Goal: Use online tool/utility: Utilize a website feature to perform a specific function

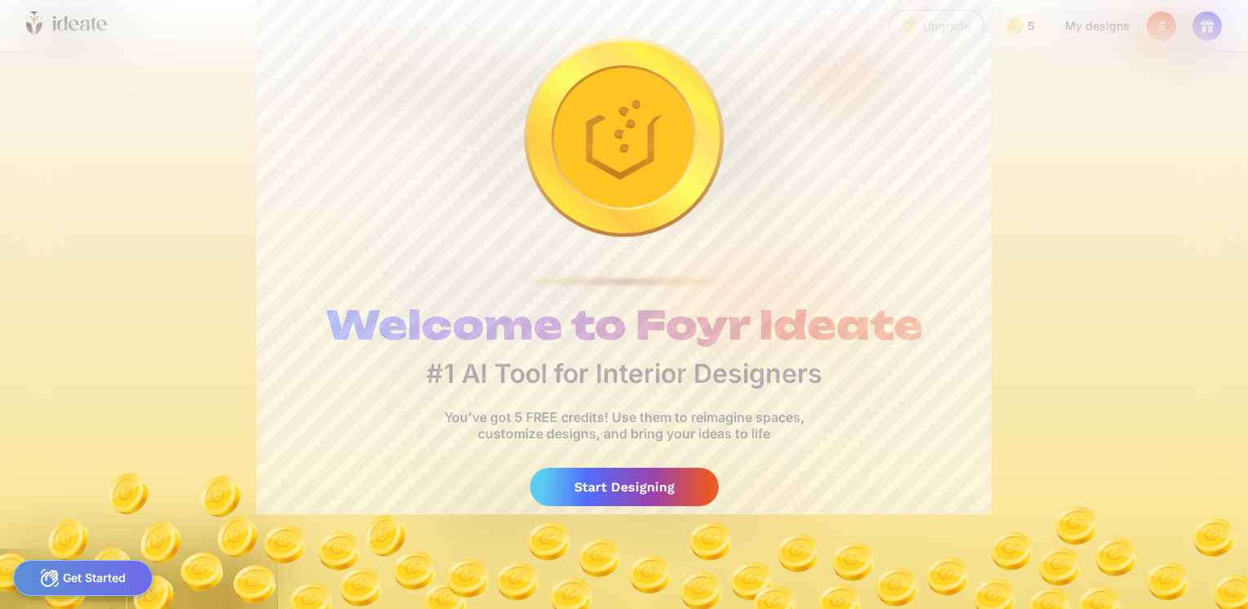
scroll to position [0, 1208]
click at [619, 488] on div "Start Designing" at bounding box center [624, 487] width 189 height 38
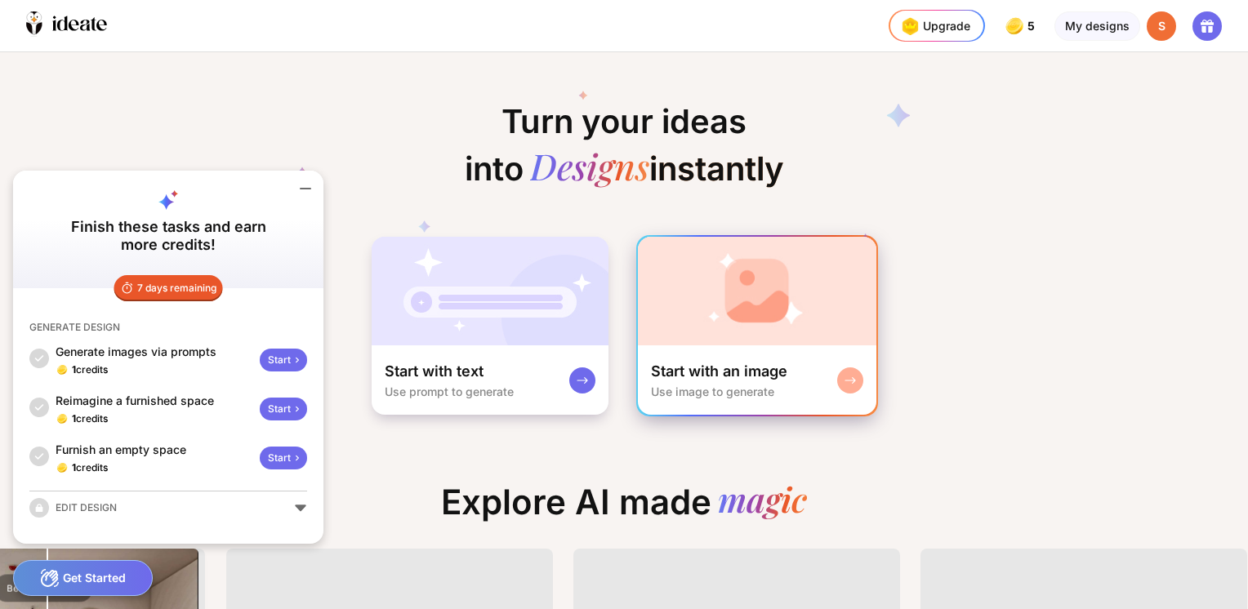
click at [712, 381] on div "Start with an image Use image to generate" at bounding box center [719, 380] width 136 height 37
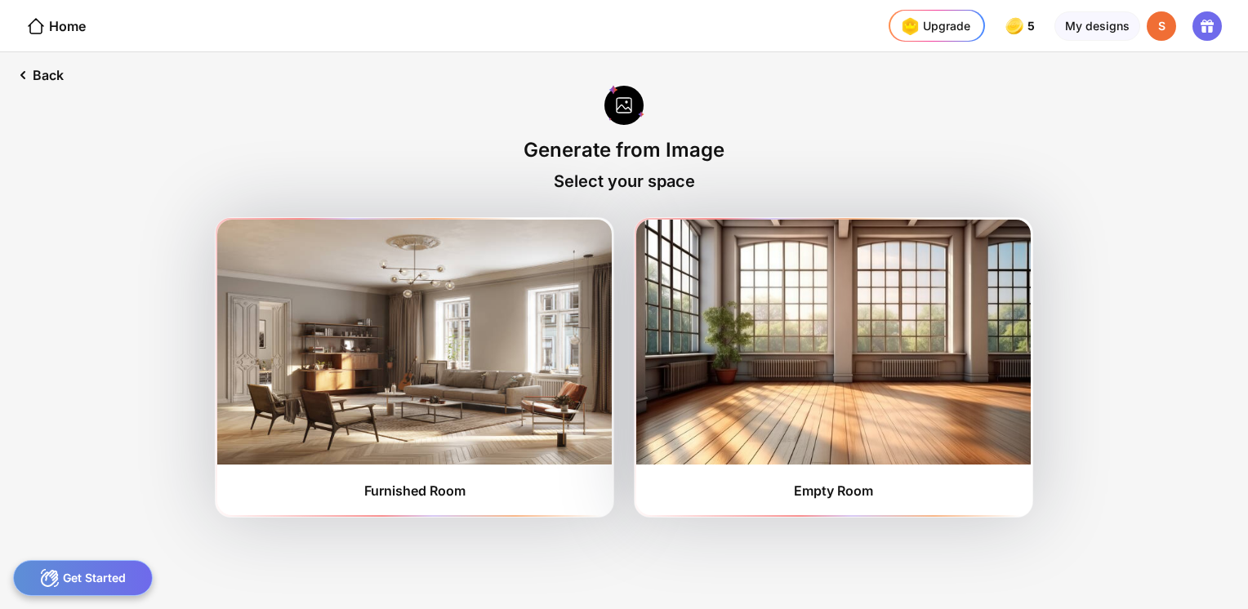
click at [621, 107] on div at bounding box center [624, 106] width 40 height 43
click at [618, 154] on div "Generate from Image" at bounding box center [623, 150] width 201 height 24
click at [621, 100] on div at bounding box center [624, 106] width 40 height 43
click at [46, 75] on div "Back" at bounding box center [38, 75] width 77 height 46
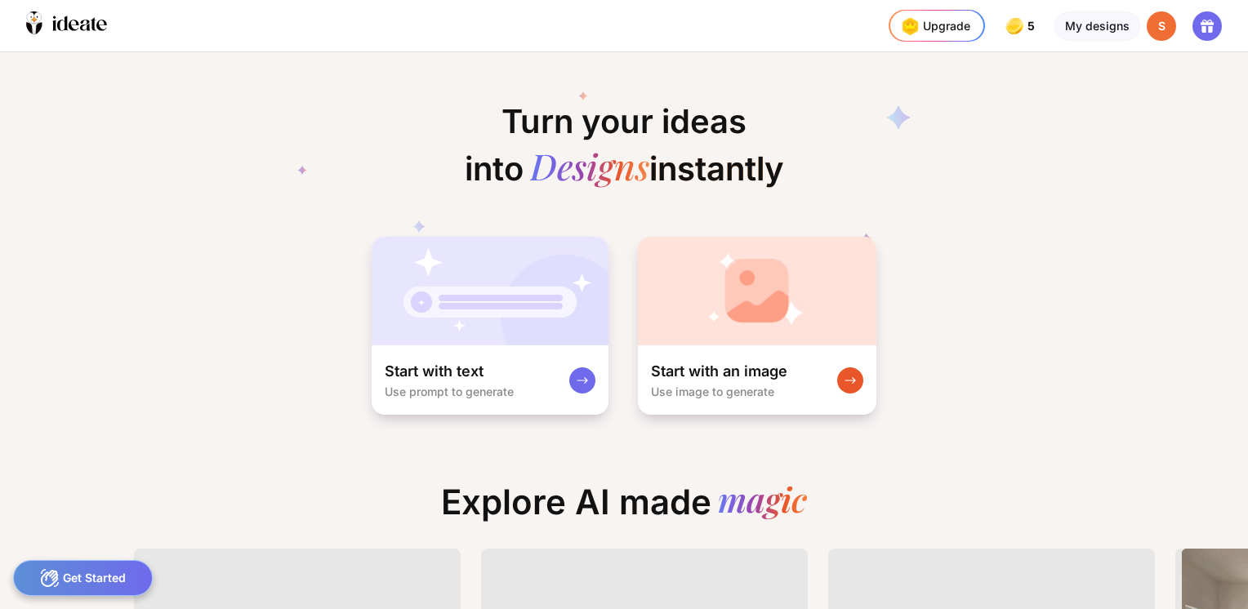
drag, startPoint x: 1244, startPoint y: 179, endPoint x: 1245, endPoint y: 292, distance: 113.5
click at [1245, 292] on div "Turn your ideas into Designs instantly Start with text Use prompt to generate S…" at bounding box center [624, 330] width 1248 height 557
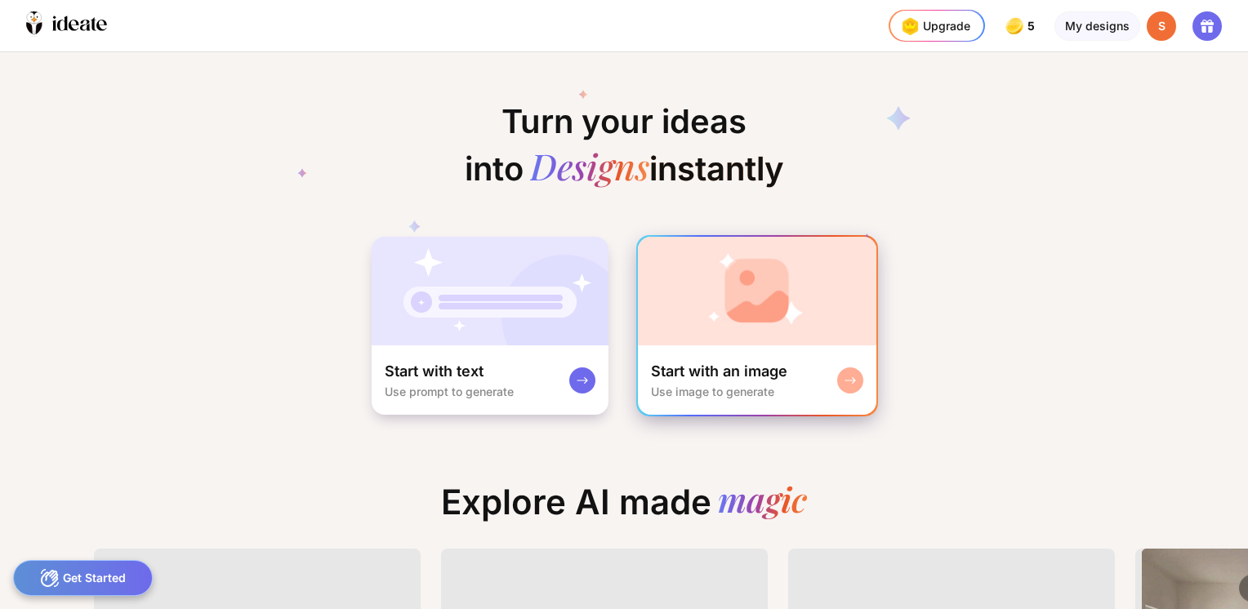
click at [745, 376] on div "Start with an image" at bounding box center [719, 372] width 136 height 20
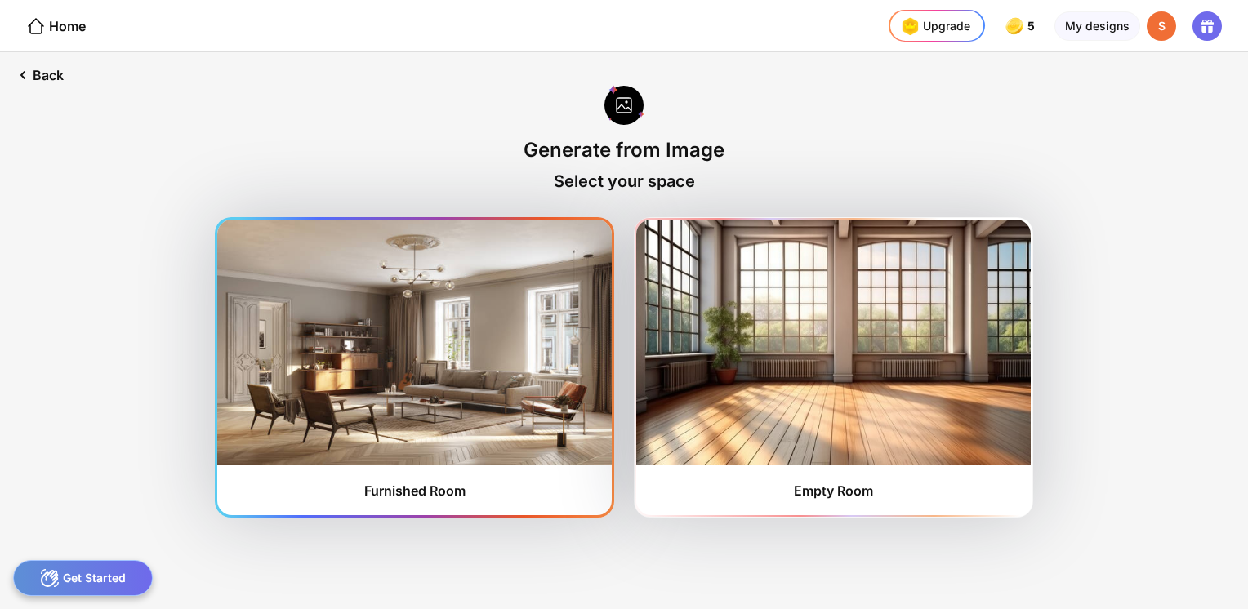
click at [503, 423] on img at bounding box center [414, 342] width 394 height 245
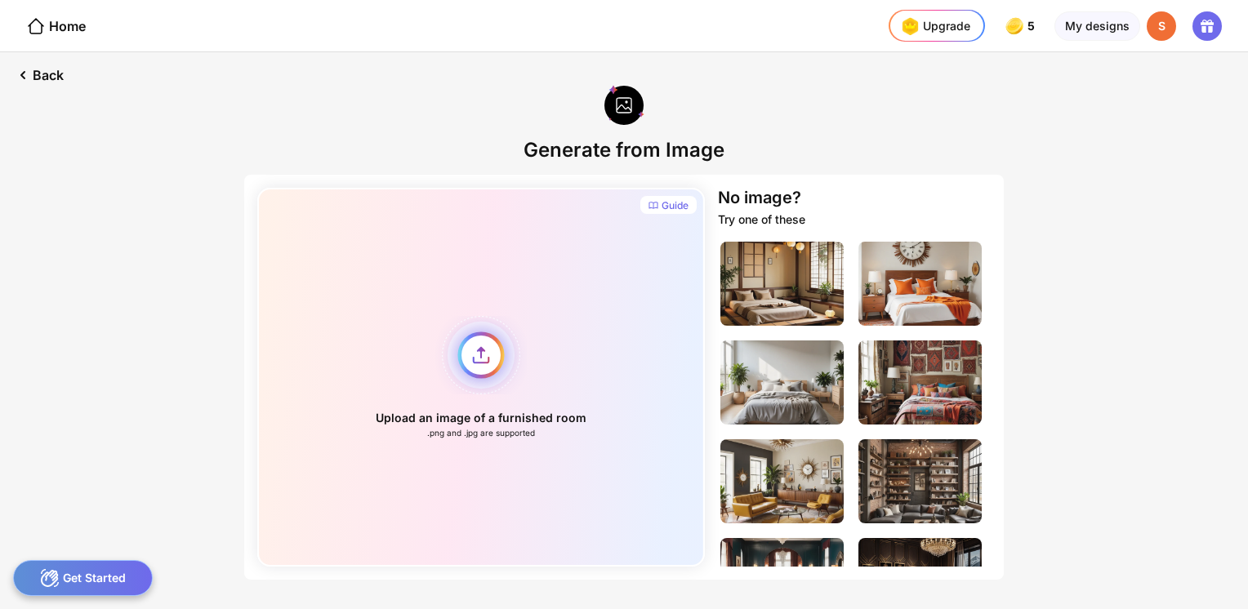
click at [480, 351] on div "Upload an image of a furnished room .png and .jpg are supported" at bounding box center [480, 377] width 447 height 379
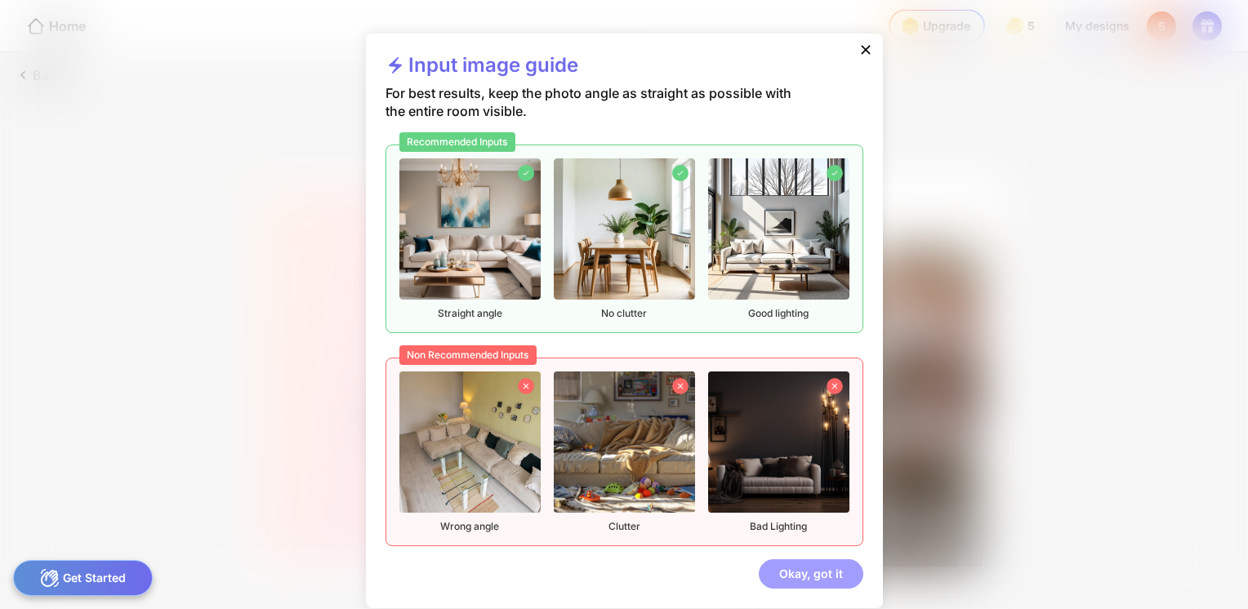
click at [798, 572] on div "Okay, got it" at bounding box center [811, 573] width 105 height 29
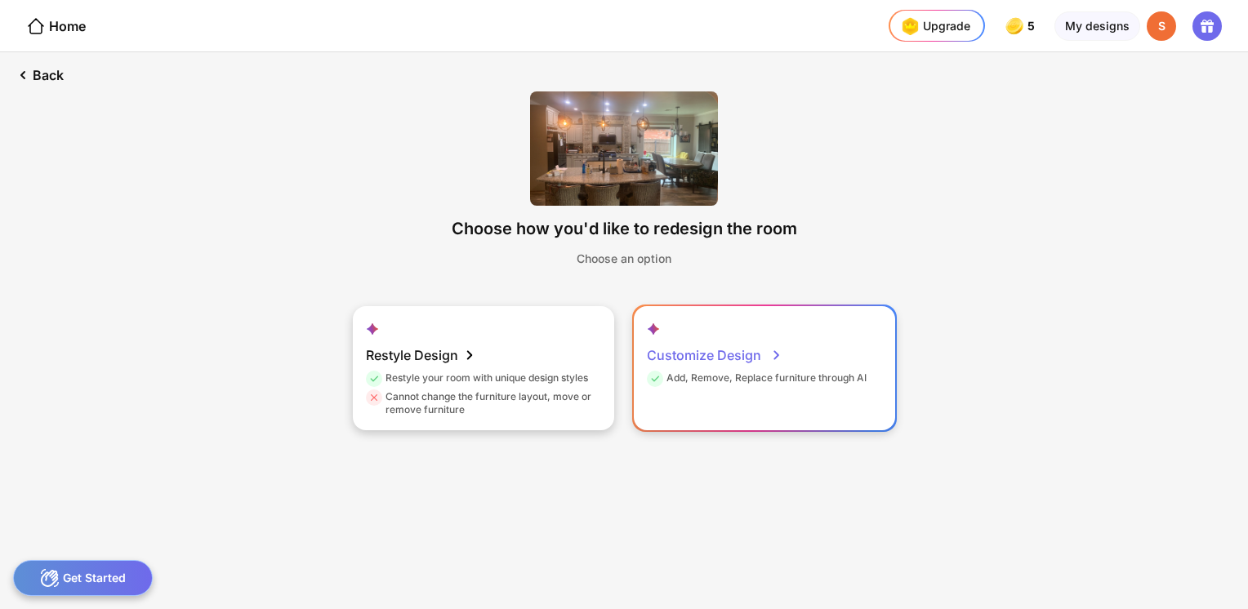
click at [729, 379] on div "Add, Remove, Replace furniture through AI" at bounding box center [757, 381] width 220 height 19
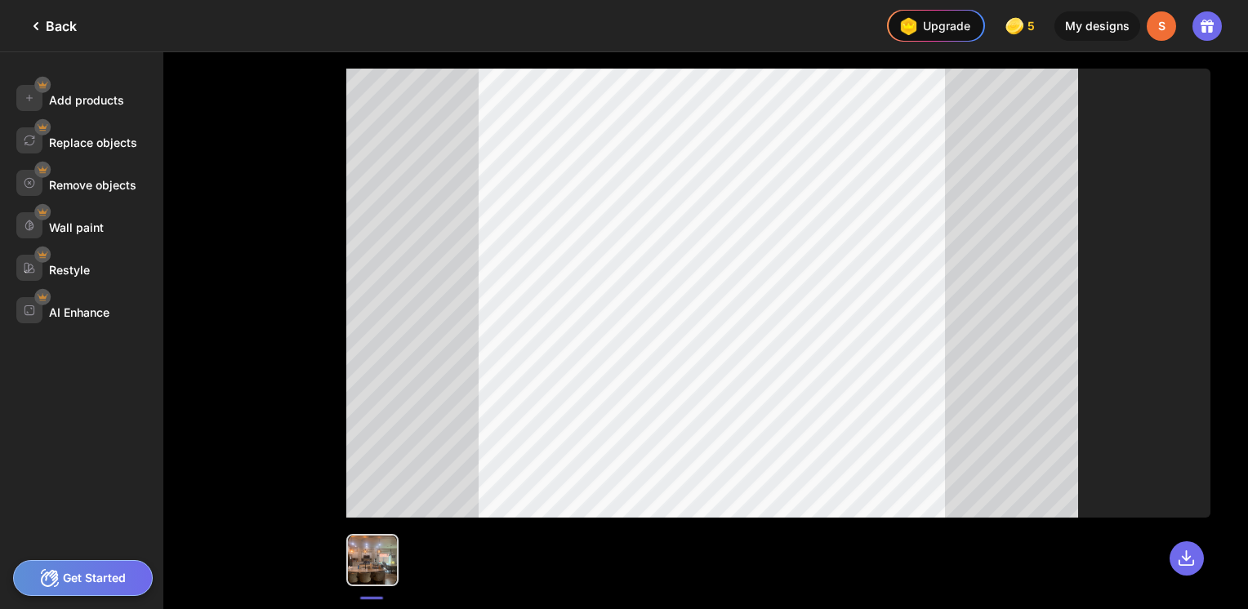
click at [105, 576] on div "Get Started" at bounding box center [83, 578] width 140 height 36
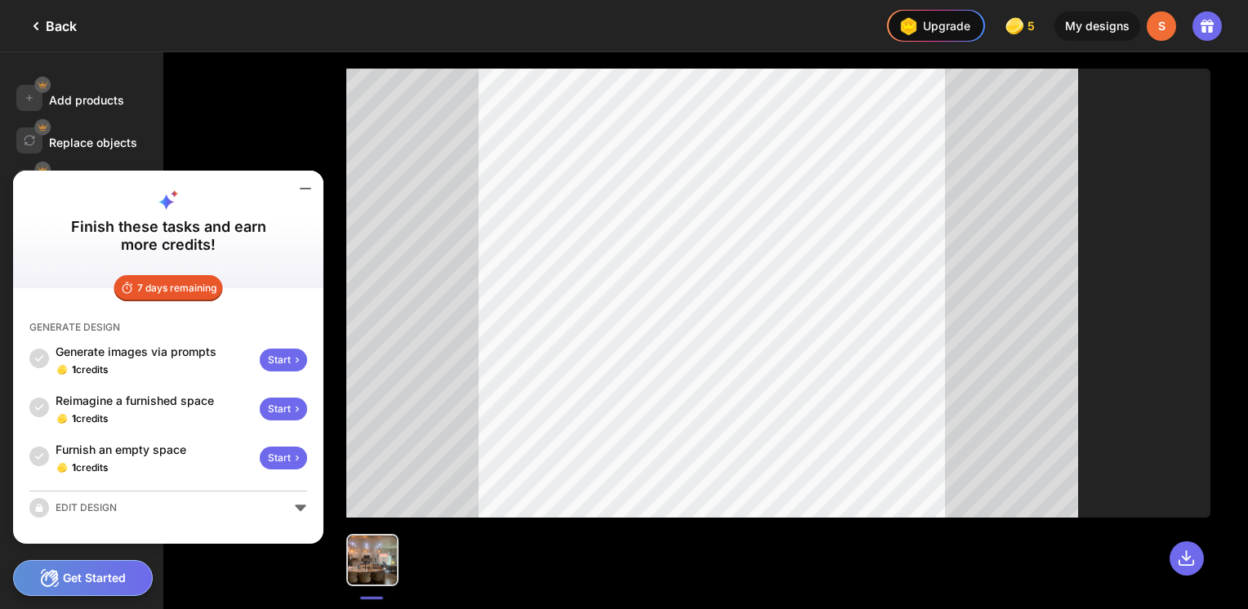
click at [279, 349] on div "Start" at bounding box center [283, 360] width 47 height 23
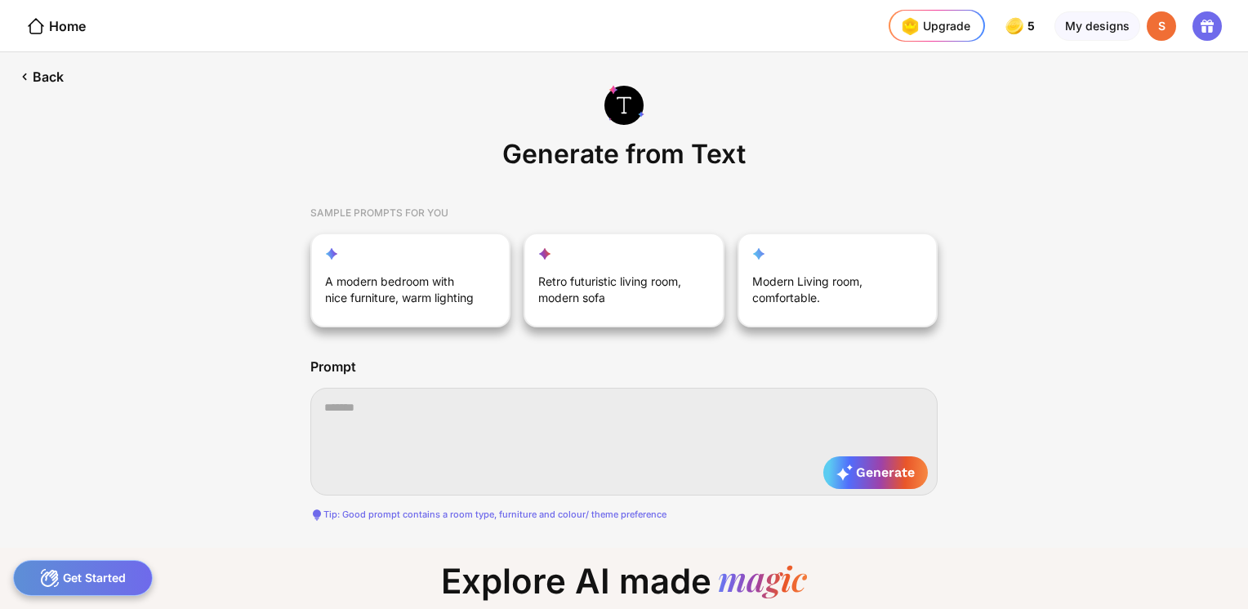
scroll to position [0, 17]
click at [44, 76] on div "Back" at bounding box center [40, 76] width 80 height 49
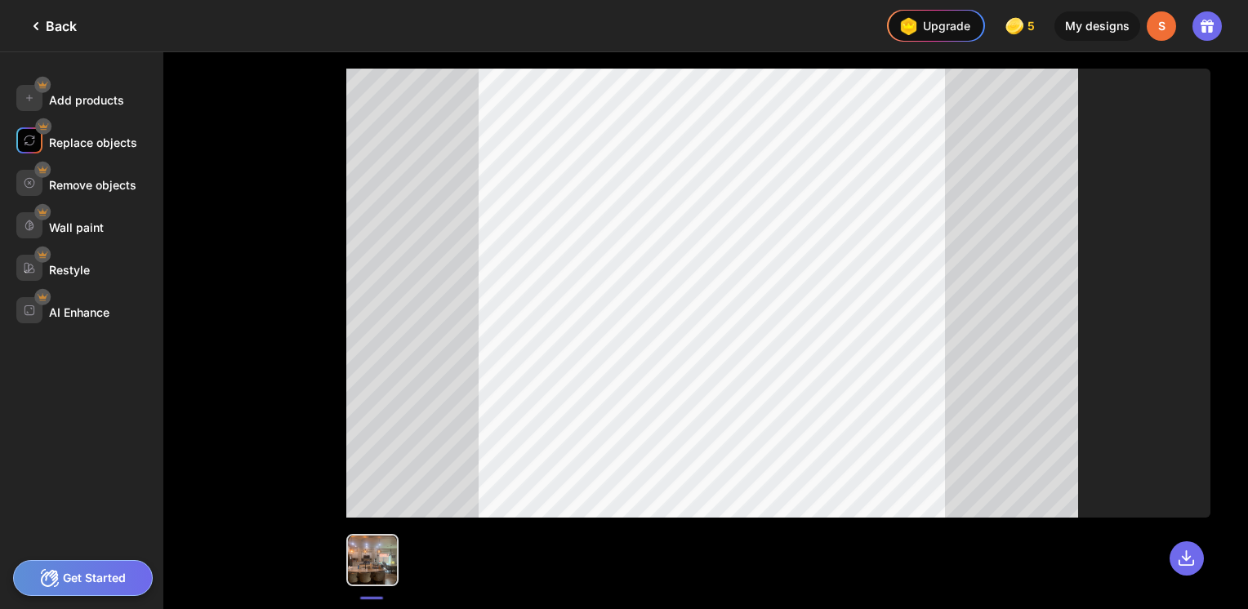
click at [108, 140] on div "Replace objects" at bounding box center [93, 143] width 88 height 14
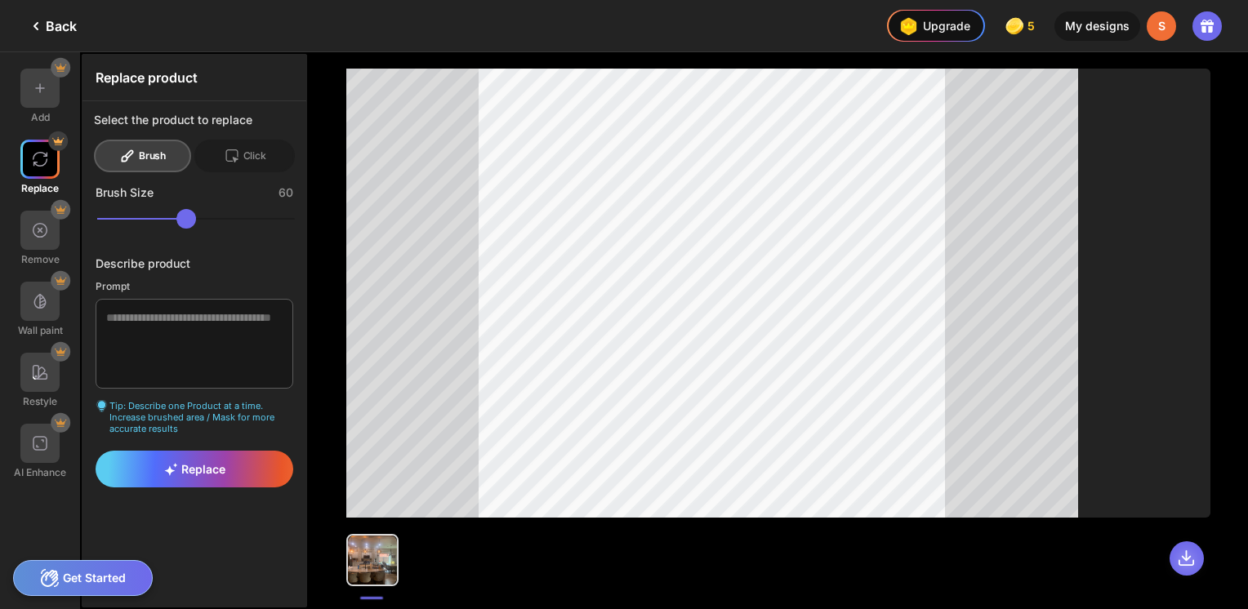
click at [1186, 555] on icon at bounding box center [1186, 558] width 14 height 14
click at [126, 319] on textarea at bounding box center [195, 344] width 198 height 90
type textarea "*"
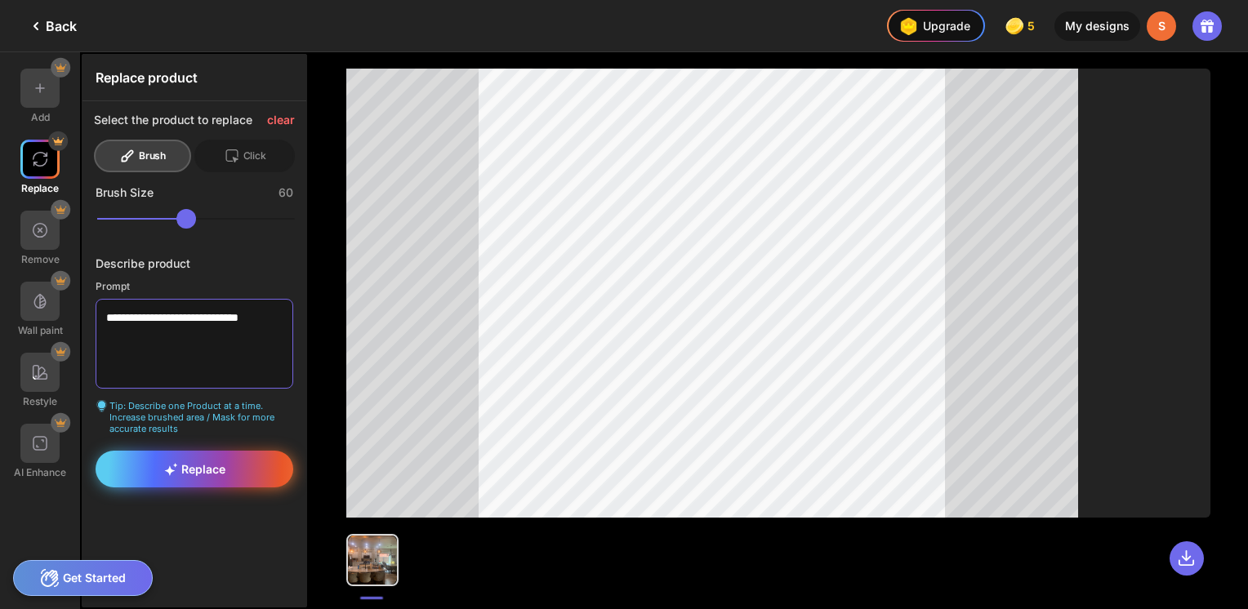
type textarea "**********"
click at [187, 462] on span "Replace" at bounding box center [194, 469] width 61 height 14
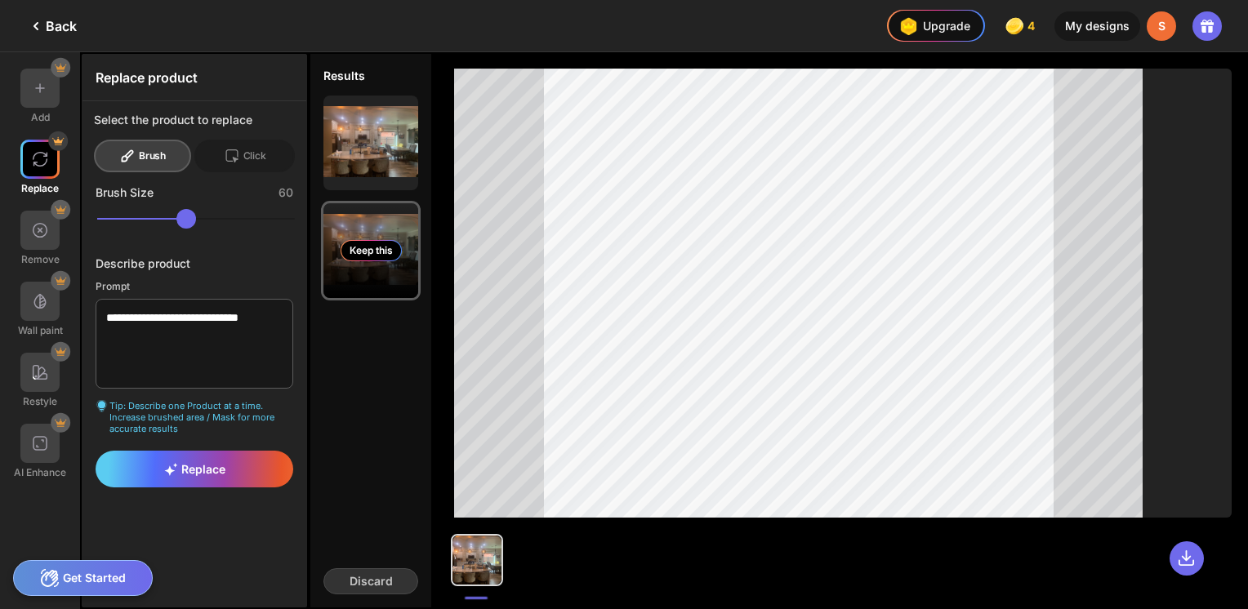
click at [392, 269] on div "Keep this" at bounding box center [370, 250] width 95 height 95
click at [368, 232] on div "Keep this" at bounding box center [370, 250] width 95 height 95
click at [369, 229] on div "Keep this" at bounding box center [370, 250] width 95 height 95
click at [369, 253] on div "Keep this" at bounding box center [370, 250] width 61 height 21
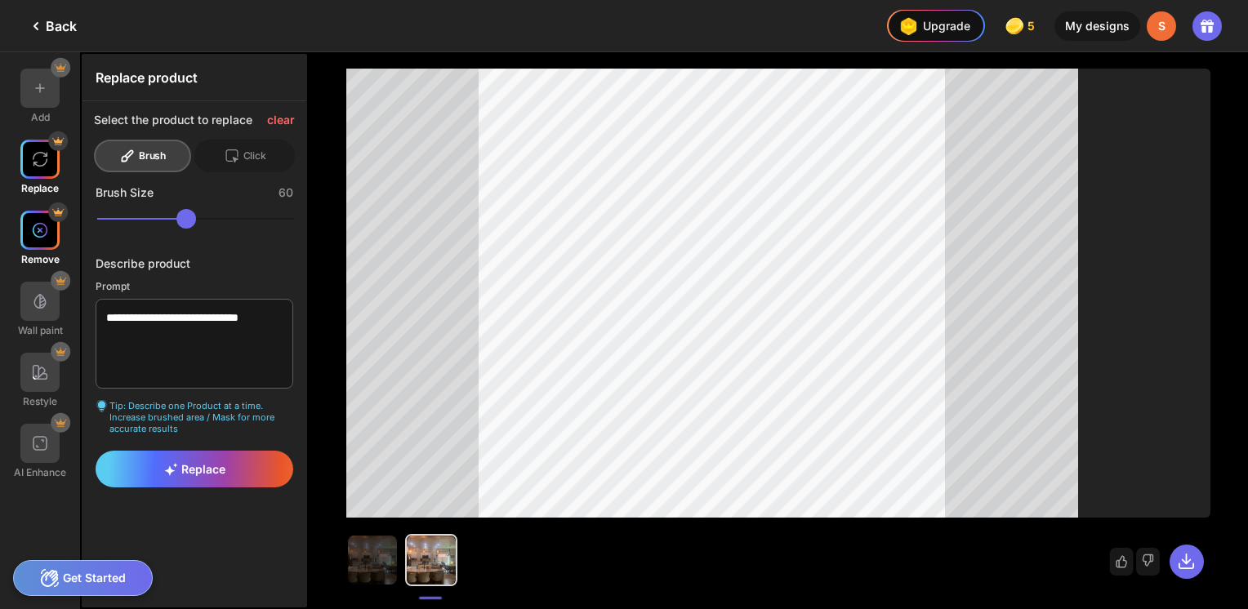
click at [42, 231] on img at bounding box center [40, 230] width 16 height 16
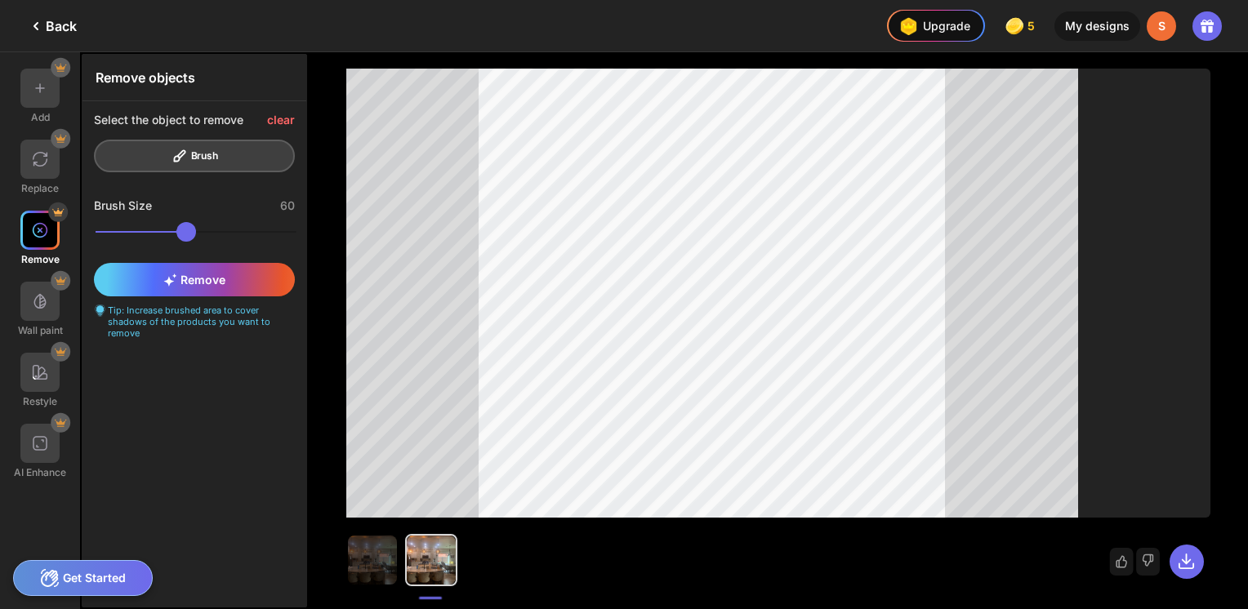
click at [33, 226] on img at bounding box center [40, 230] width 16 height 16
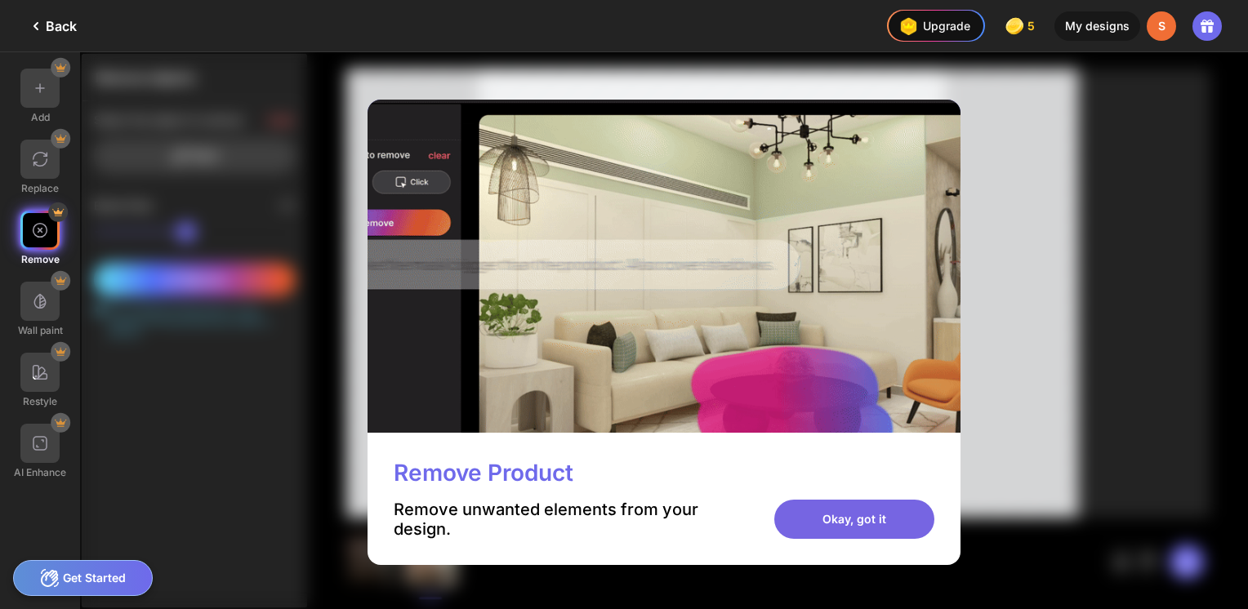
click at [840, 510] on div "Okay, got it" at bounding box center [854, 519] width 160 height 39
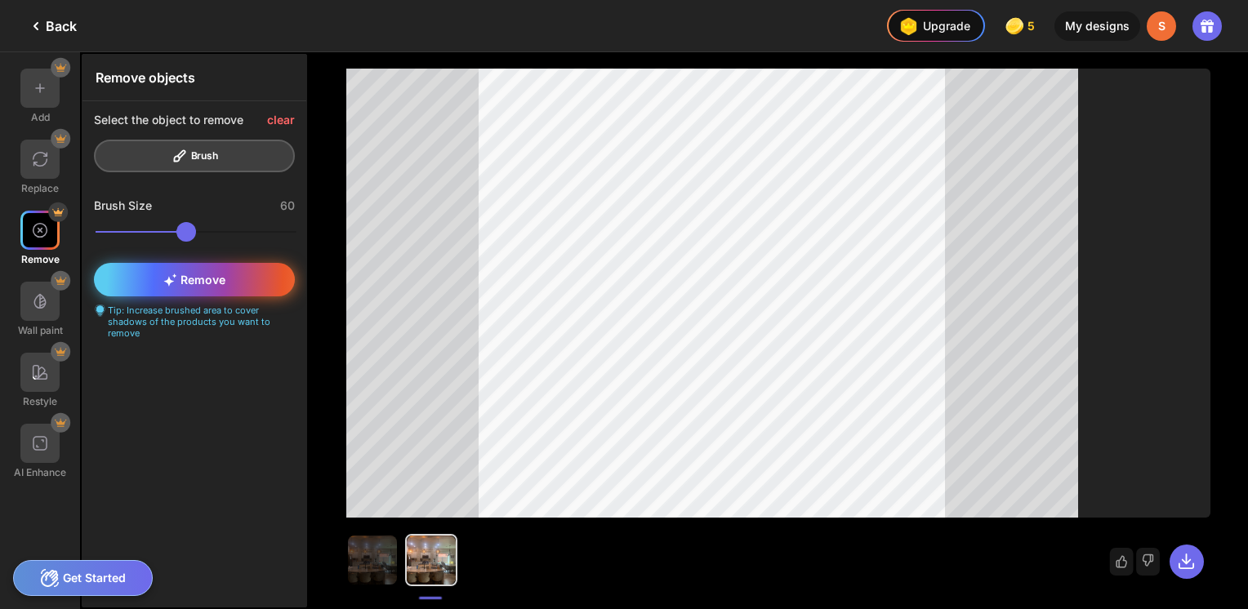
click at [206, 289] on div "Remove" at bounding box center [194, 279] width 201 height 33
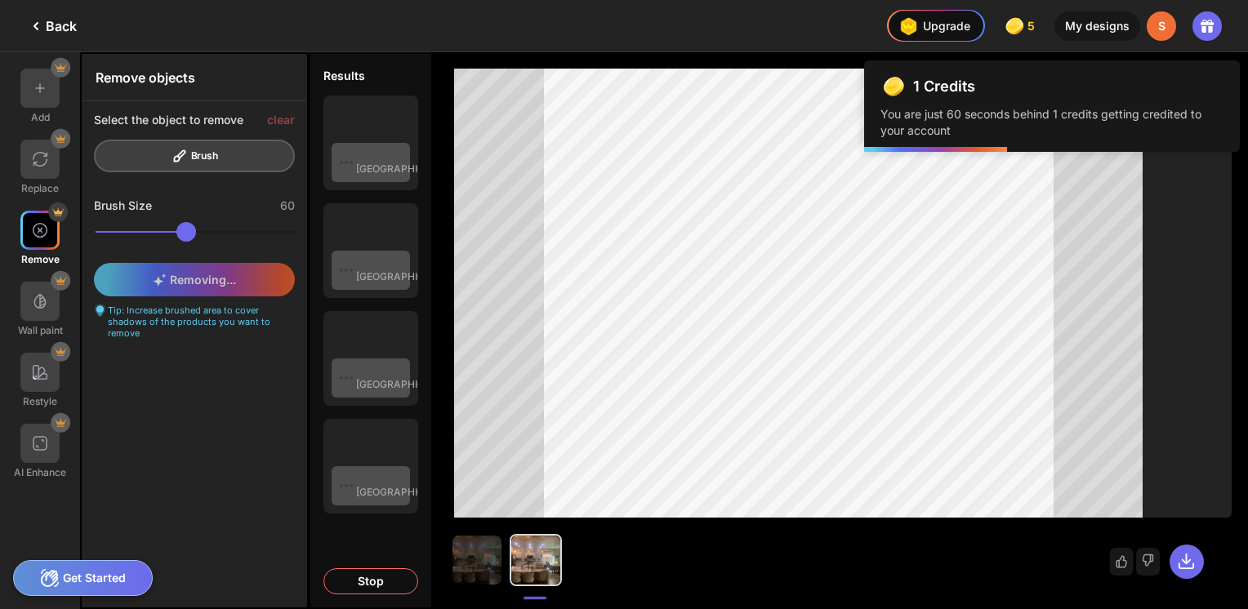
click at [361, 314] on div "In [GEOGRAPHIC_DATA]" at bounding box center [370, 358] width 95 height 95
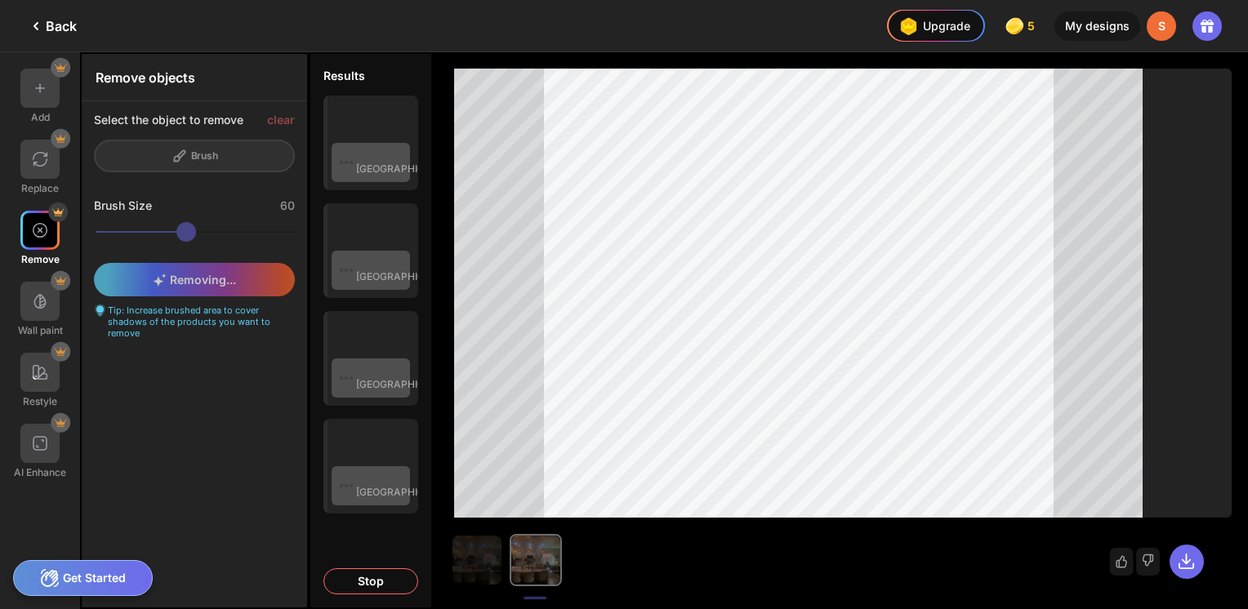
click at [361, 314] on div "In [GEOGRAPHIC_DATA]" at bounding box center [370, 358] width 95 height 95
click at [361, 314] on div "0.2/60s" at bounding box center [370, 358] width 95 height 95
click at [361, 314] on div "0.9/60s" at bounding box center [370, 358] width 95 height 95
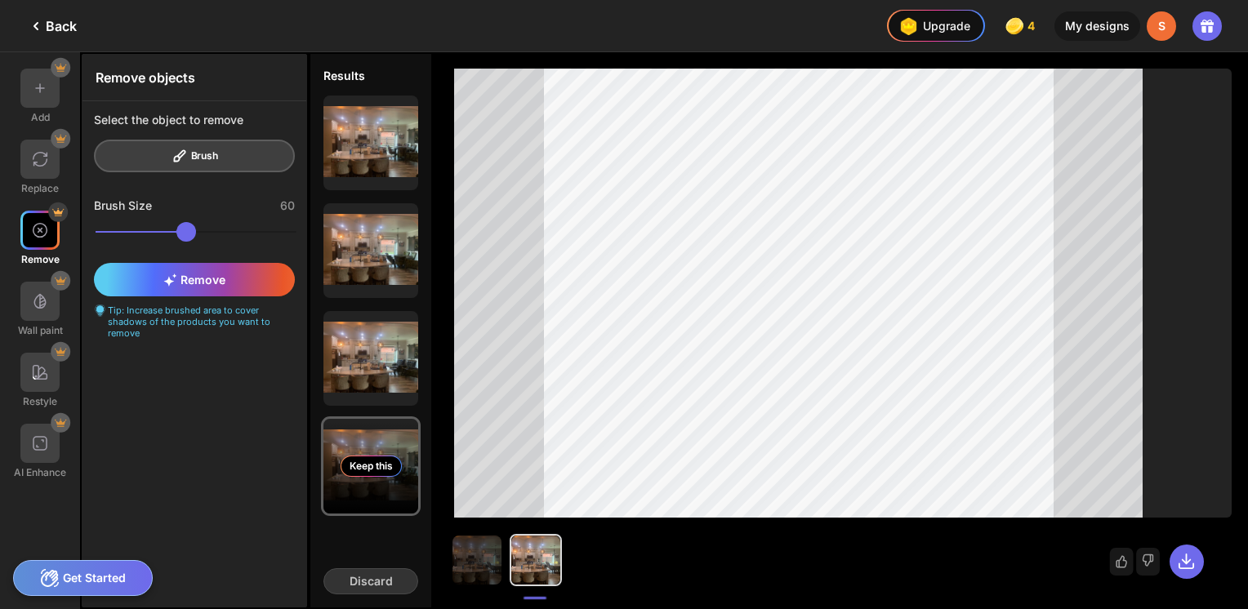
click at [376, 465] on div "Keep this" at bounding box center [370, 466] width 61 height 21
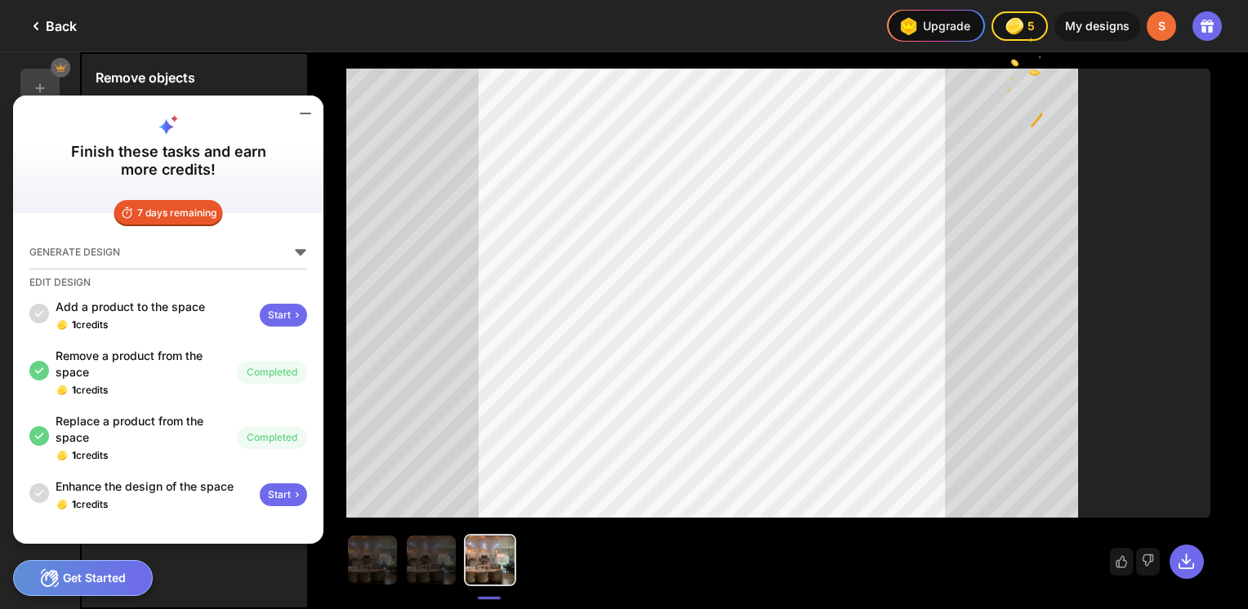
click at [311, 111] on icon at bounding box center [306, 114] width 20 height 20
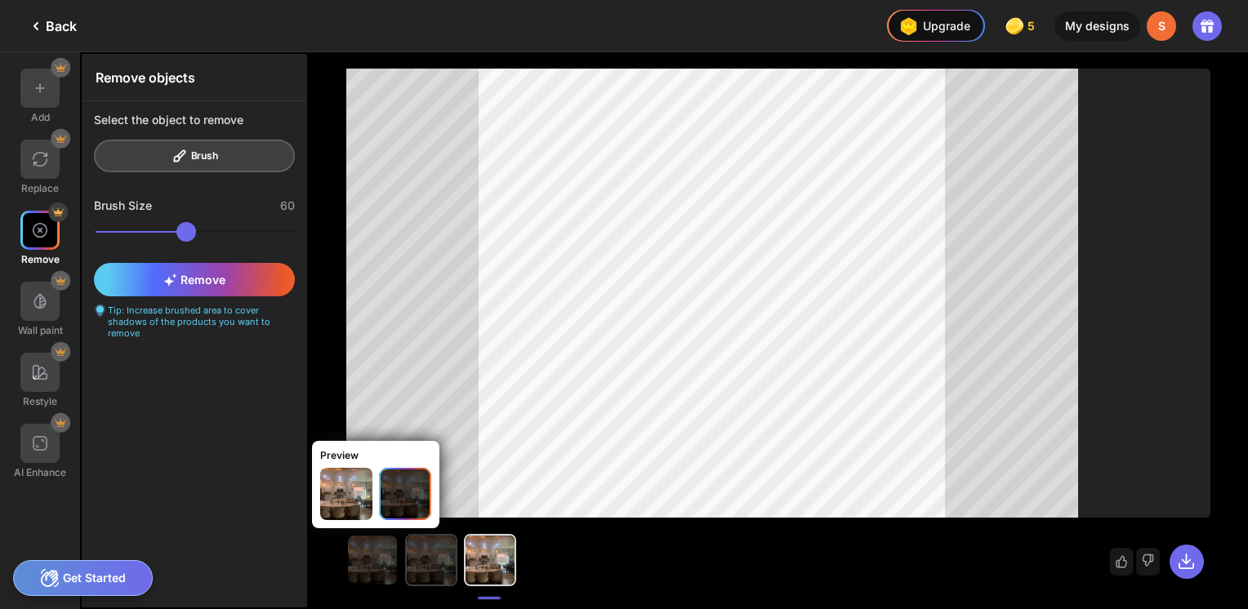
click at [426, 557] on img at bounding box center [431, 560] width 49 height 49
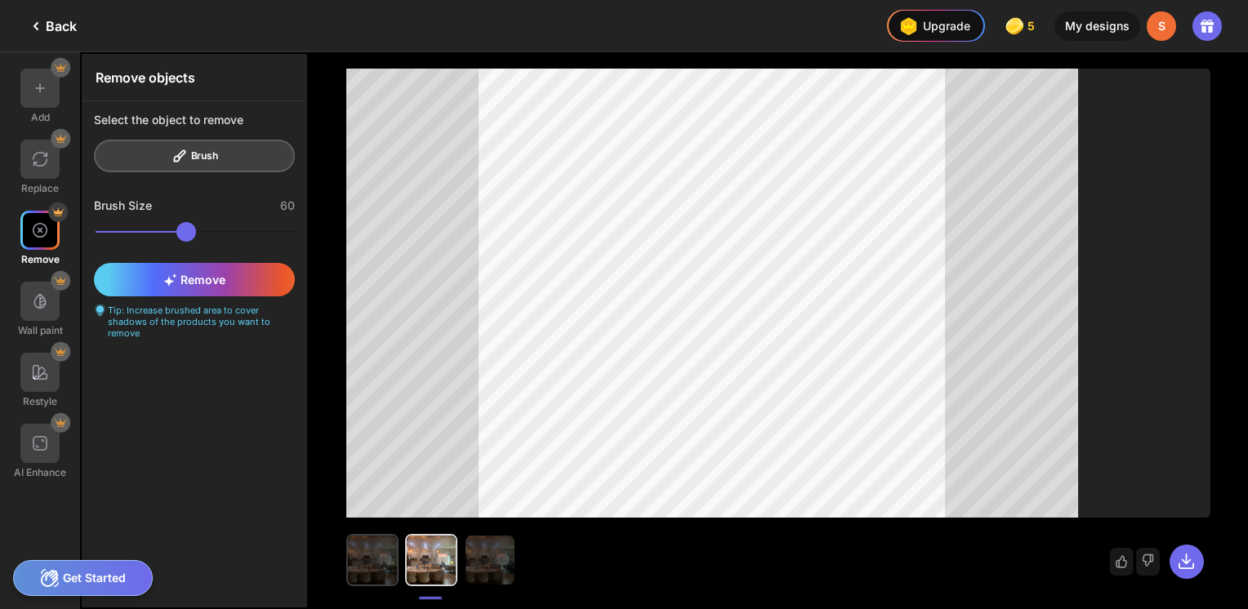
click at [376, 558] on img at bounding box center [372, 560] width 49 height 49
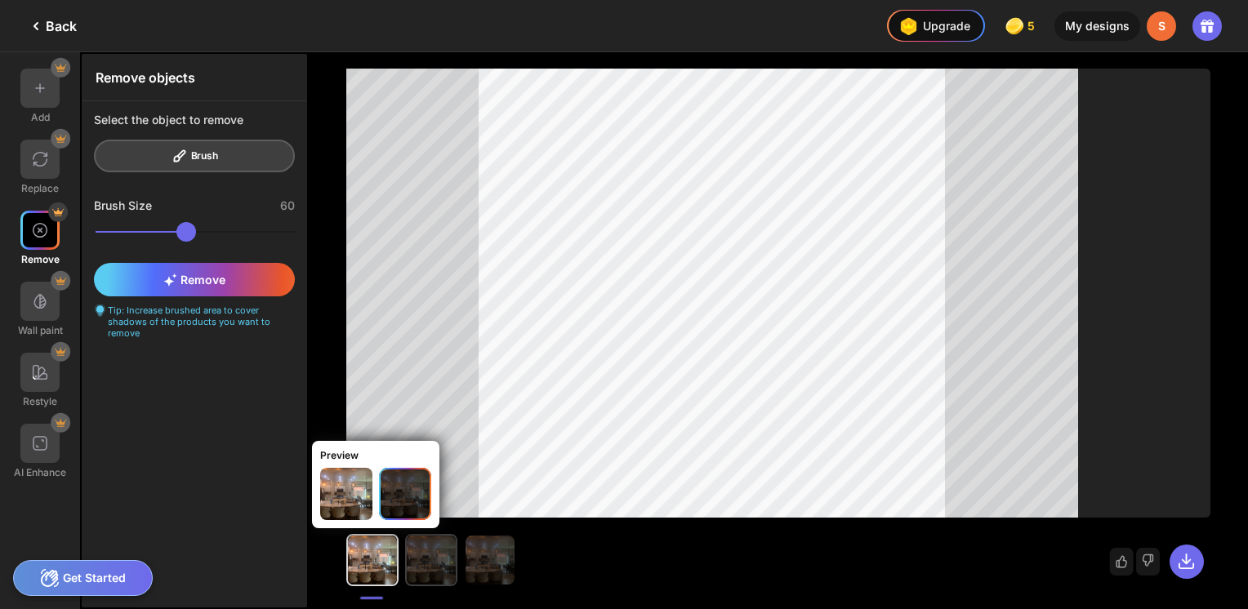
click at [426, 560] on img at bounding box center [431, 560] width 49 height 49
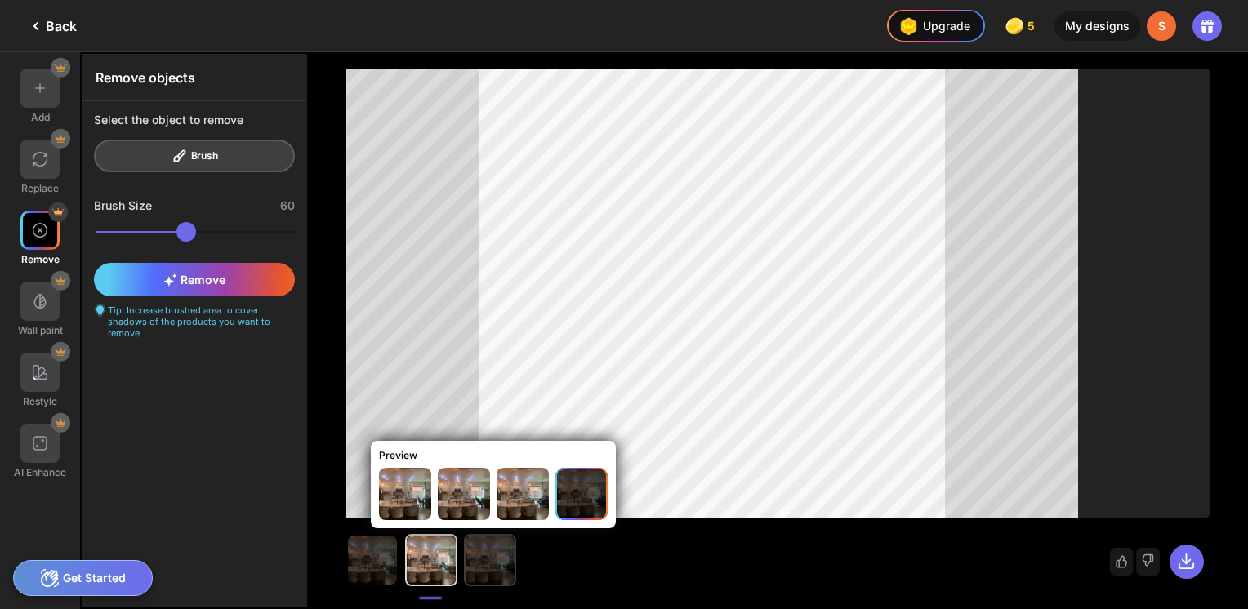
click at [487, 568] on img at bounding box center [489, 560] width 49 height 49
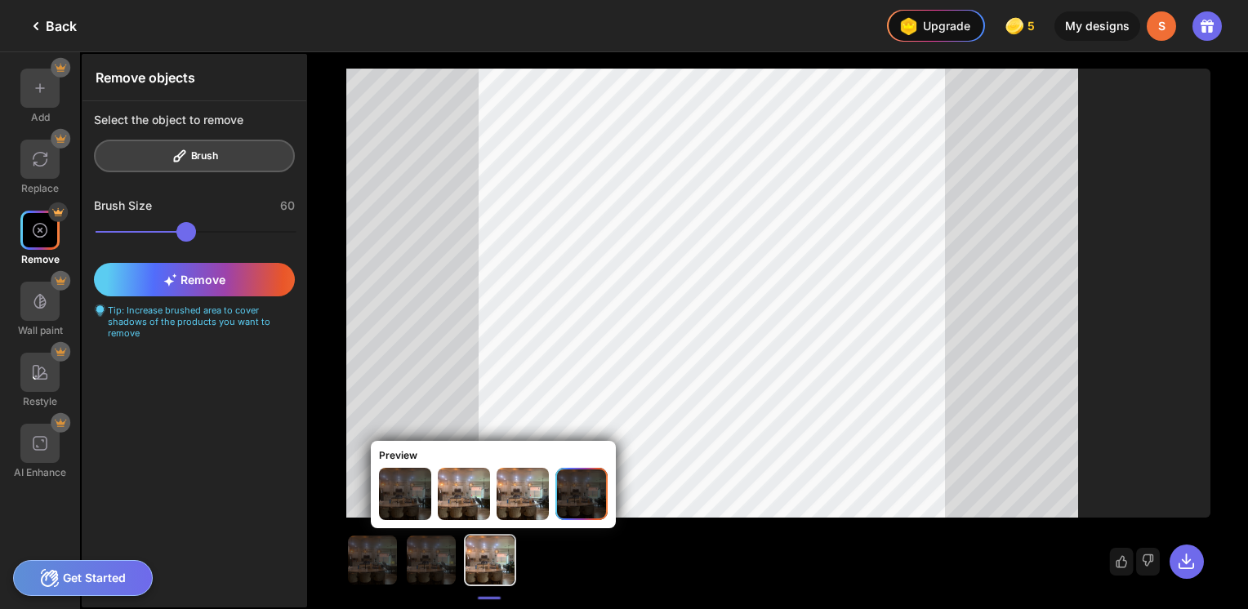
click at [415, 492] on img at bounding box center [405, 494] width 52 height 52
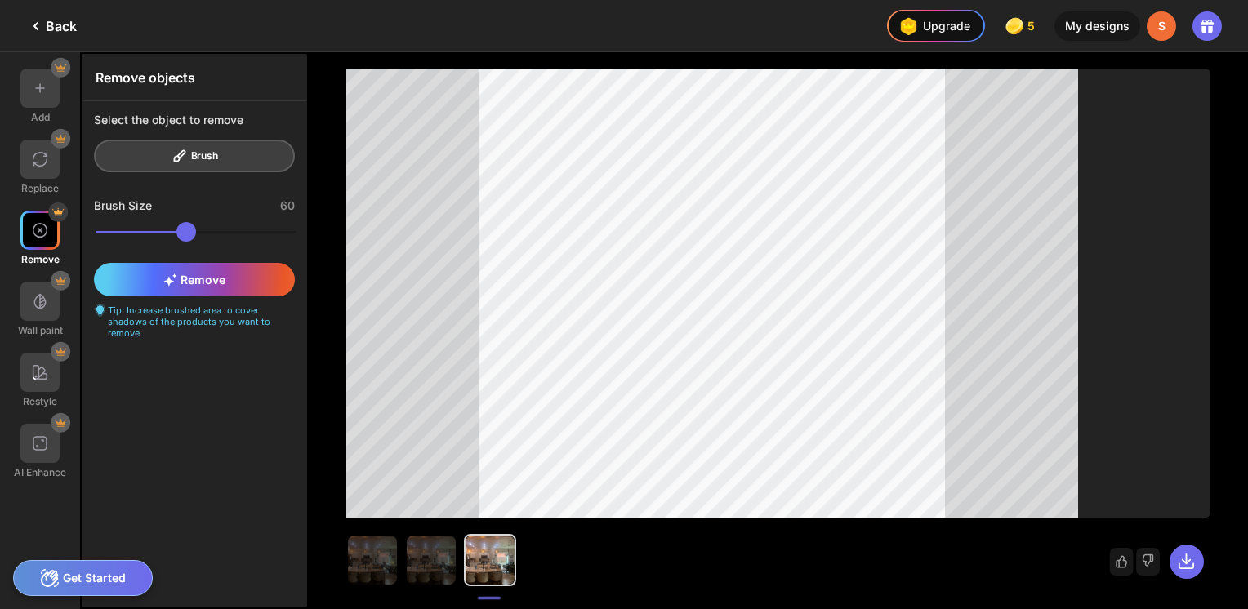
click at [1154, 31] on div "S" at bounding box center [1160, 25] width 29 height 29
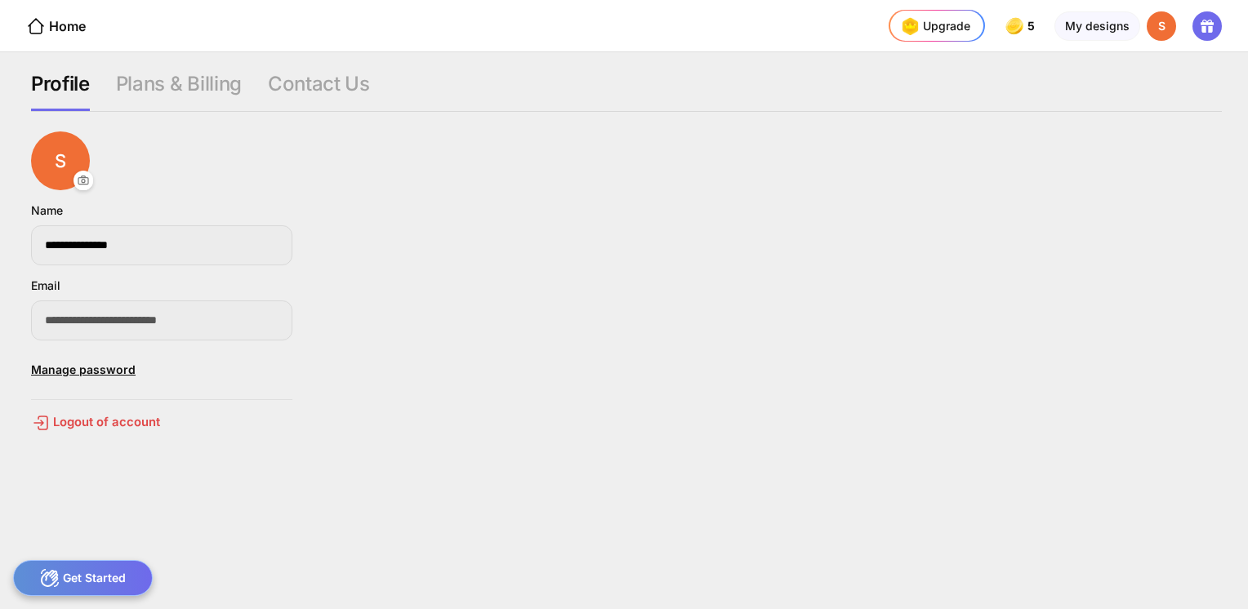
click at [1154, 31] on div "S" at bounding box center [1160, 25] width 29 height 29
click at [268, 92] on div "Plans & Billing" at bounding box center [319, 91] width 102 height 39
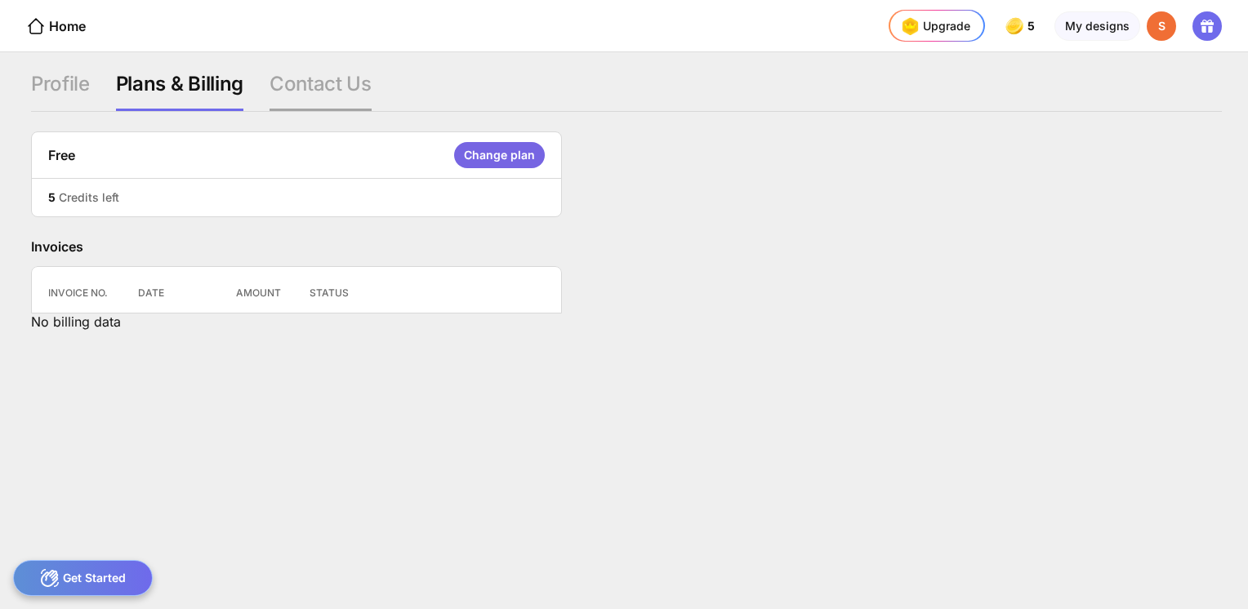
click at [307, 89] on div "Contact Us" at bounding box center [320, 91] width 102 height 39
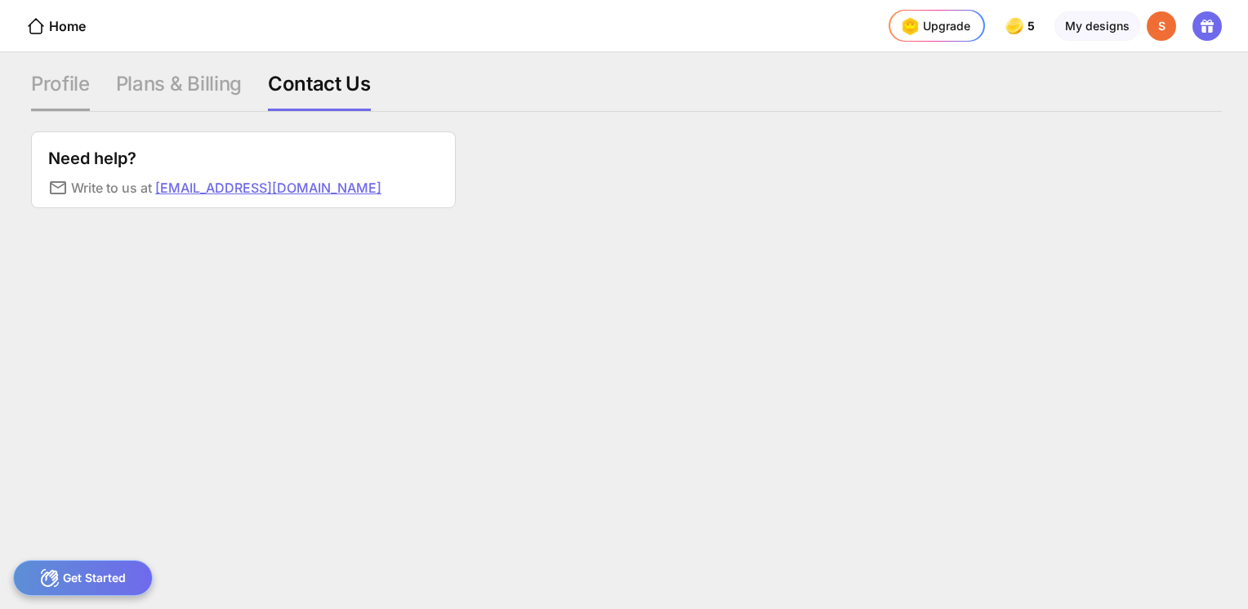
click at [116, 87] on div "Profile" at bounding box center [179, 91] width 126 height 39
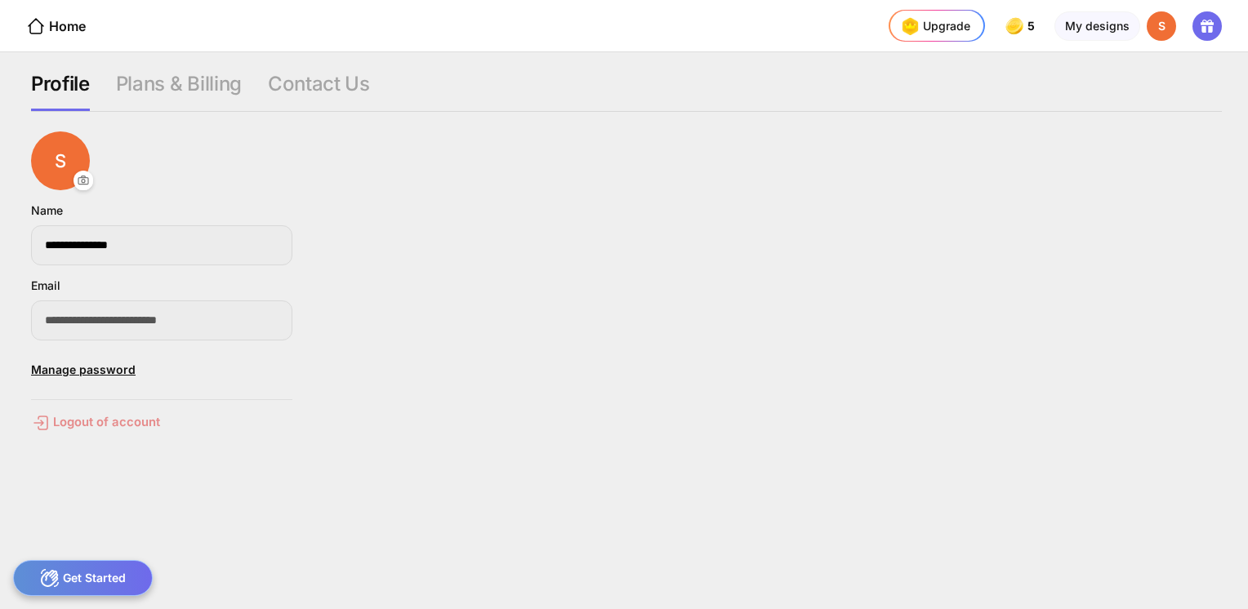
click at [109, 420] on div "Logout of account" at bounding box center [161, 423] width 261 height 20
